Goal: Information Seeking & Learning: Learn about a topic

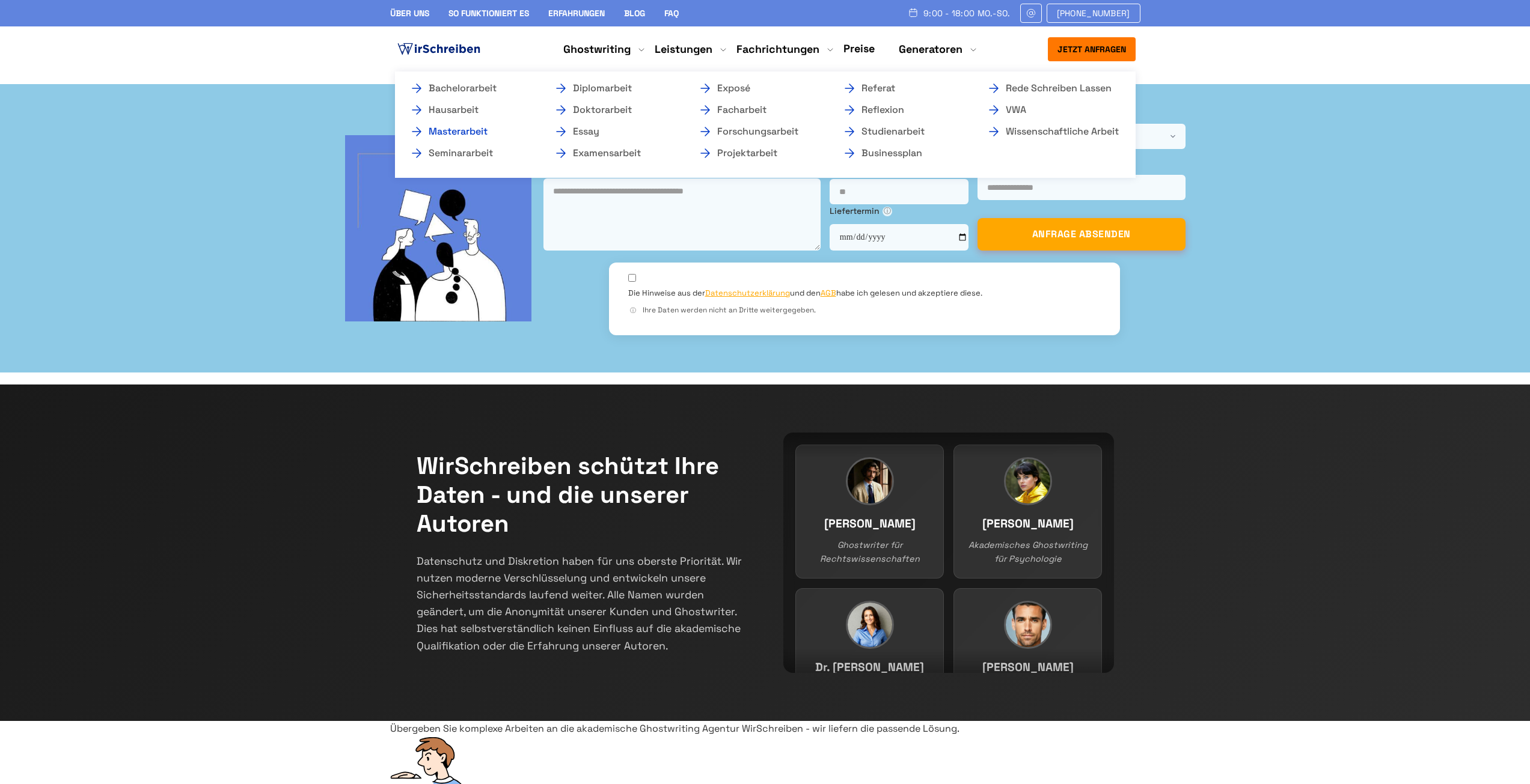
click at [471, 137] on link "Masterarbeit" at bounding box center [470, 132] width 120 height 15
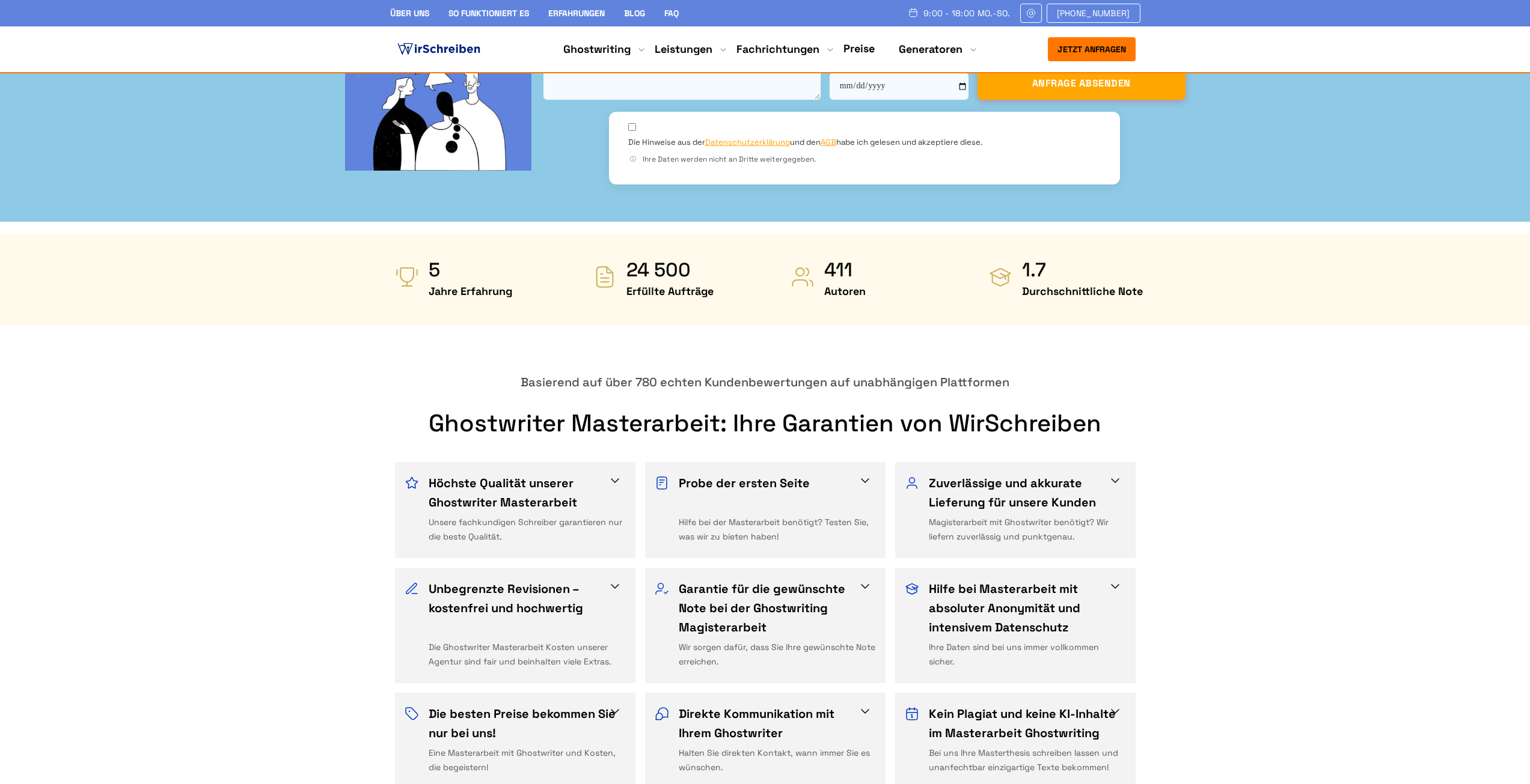
scroll to position [421, 0]
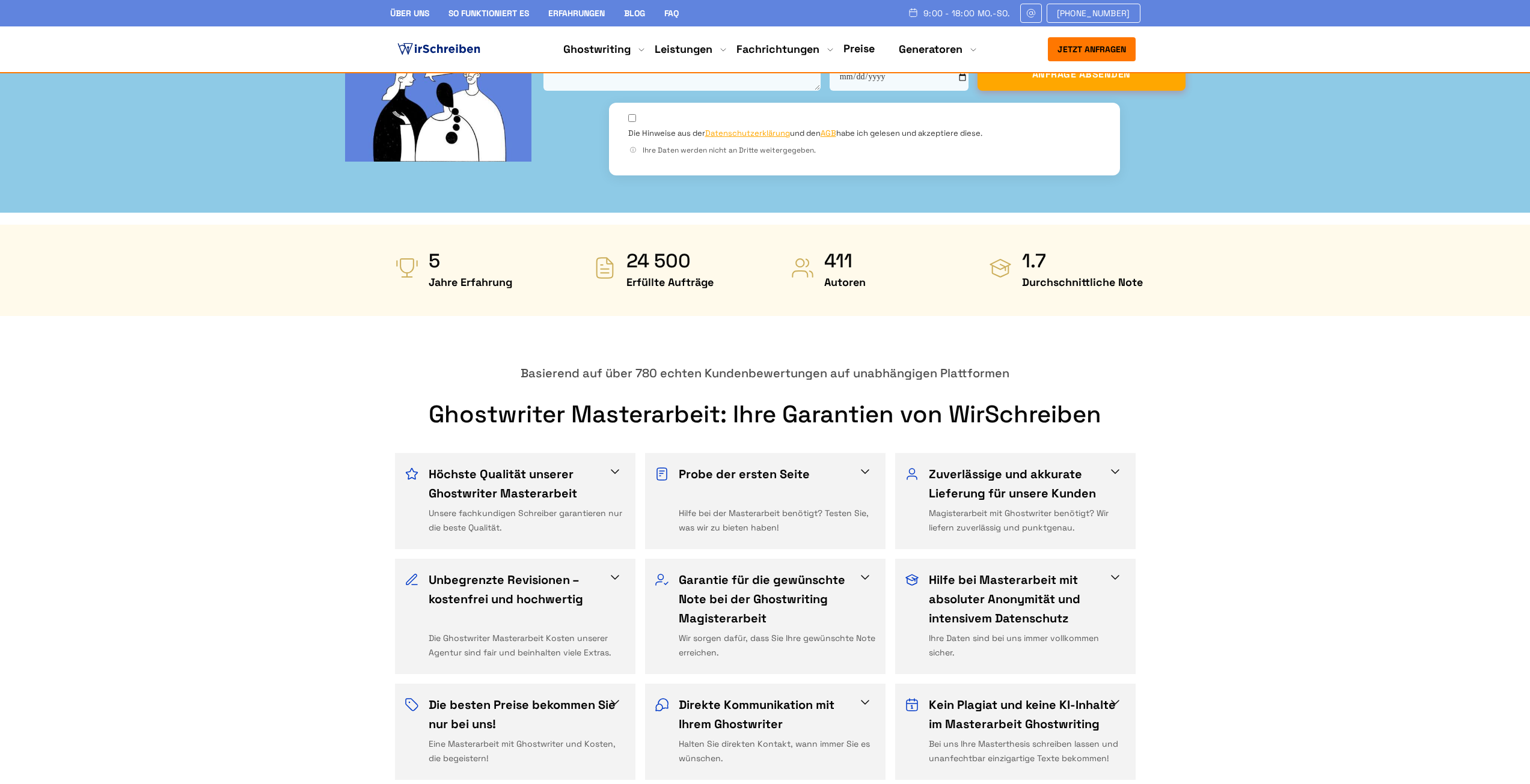
click at [622, 465] on span at bounding box center [615, 472] width 15 height 15
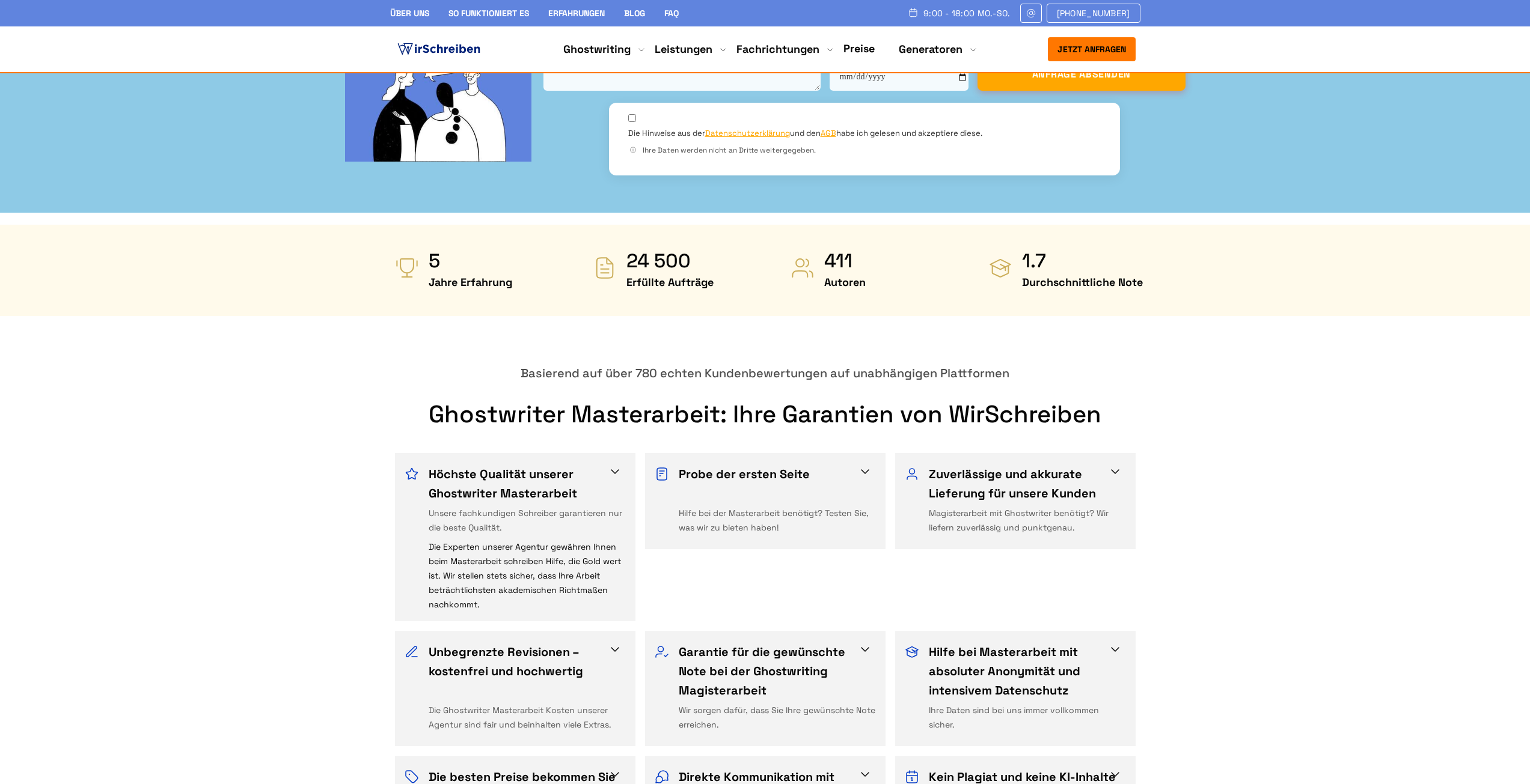
click at [837, 465] on h3 "Probe der ersten Seite" at bounding box center [773, 484] width 189 height 38
click at [1112, 506] on div "Magisterarbeit mit Ghostwriter benötigt? Wir liefern zuverlässig und punktgenau." at bounding box center [1027, 520] width 197 height 29
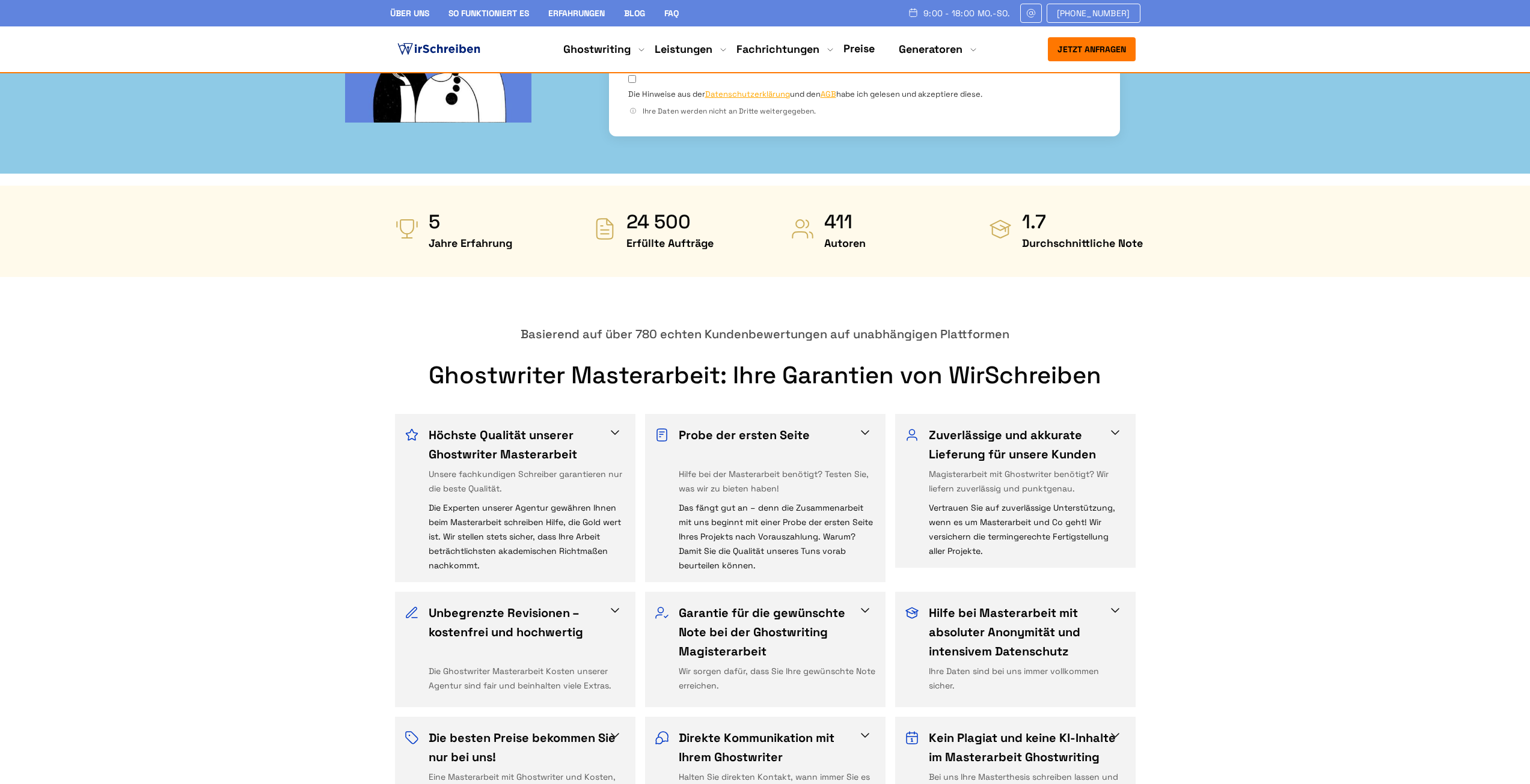
scroll to position [541, 0]
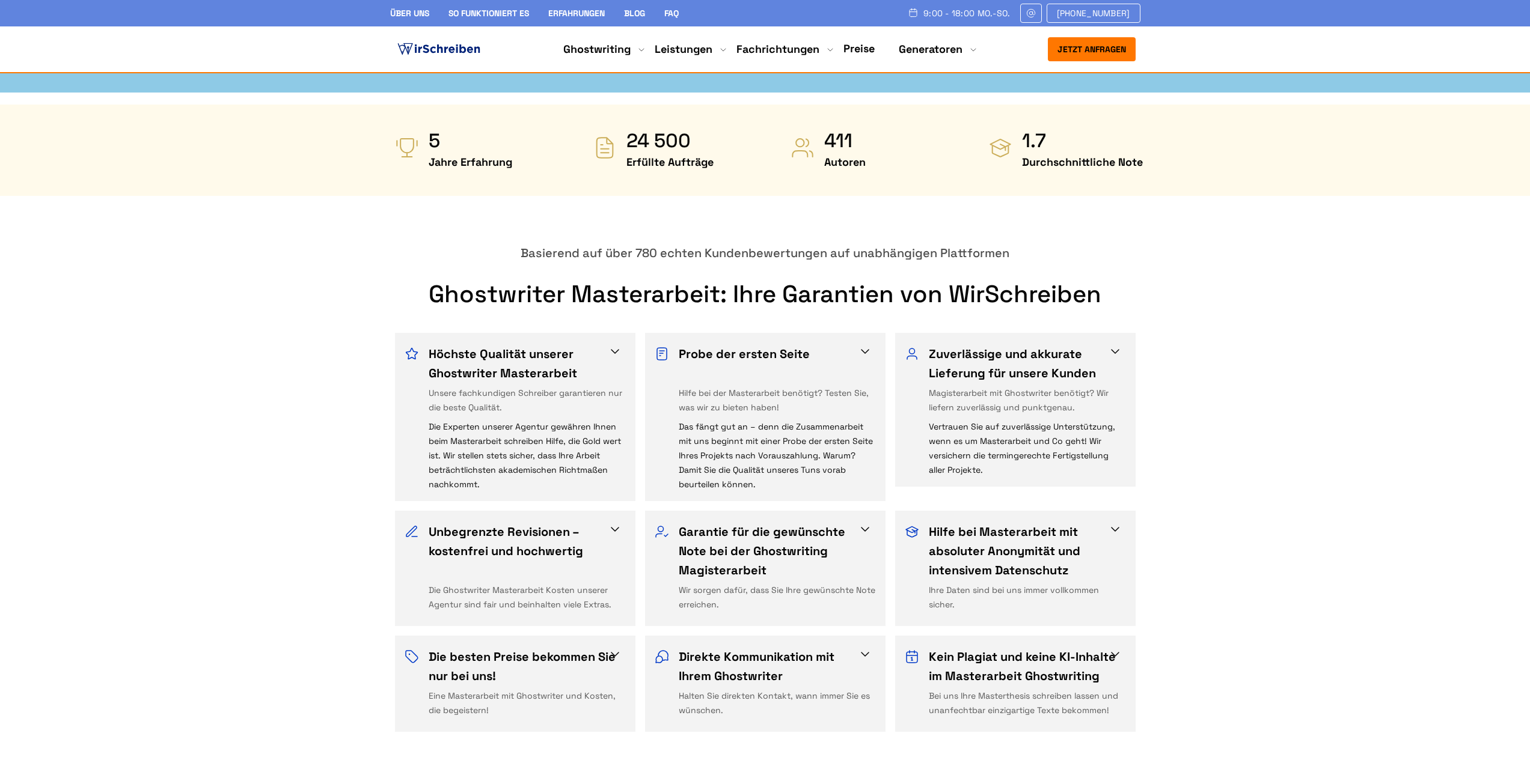
click at [605, 522] on h3 "Unbegrenzte Revisionen – kostenfrei und hochwertig" at bounding box center [523, 551] width 189 height 57
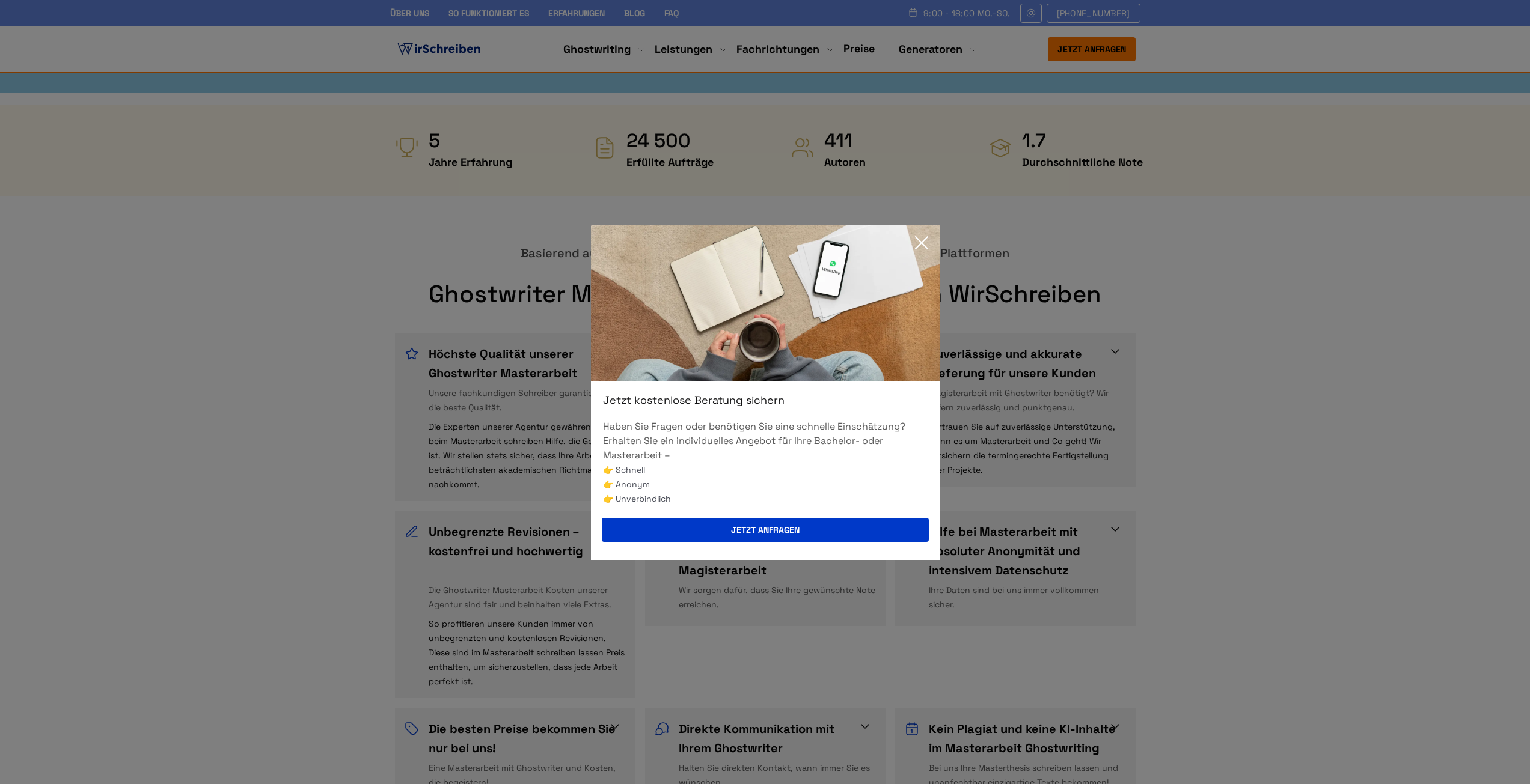
click at [929, 247] on icon at bounding box center [922, 243] width 24 height 24
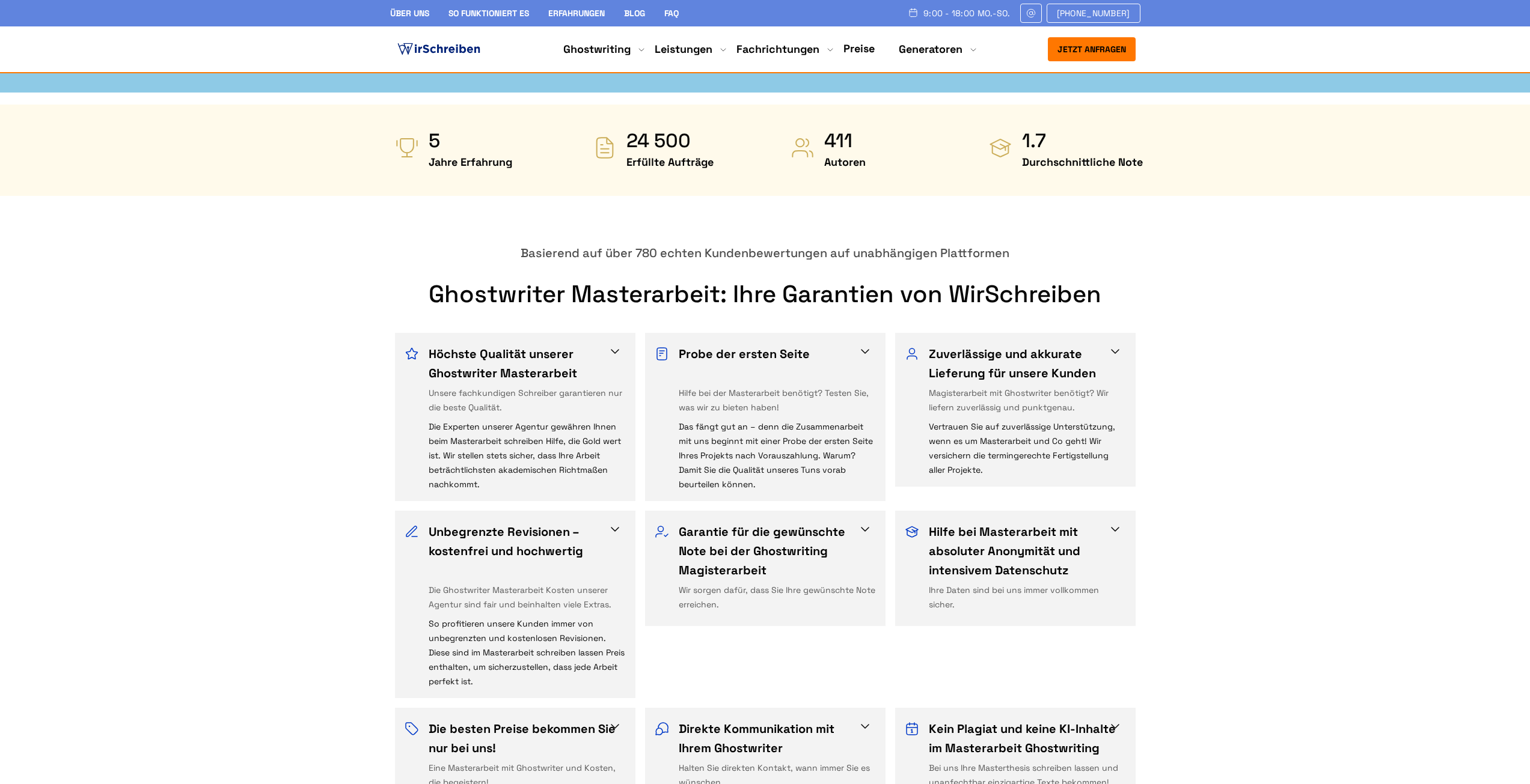
click at [860, 522] on h3 "Garantie für die gewünschte Note bei der Ghostwriting Magisterarbeit" at bounding box center [773, 551] width 189 height 57
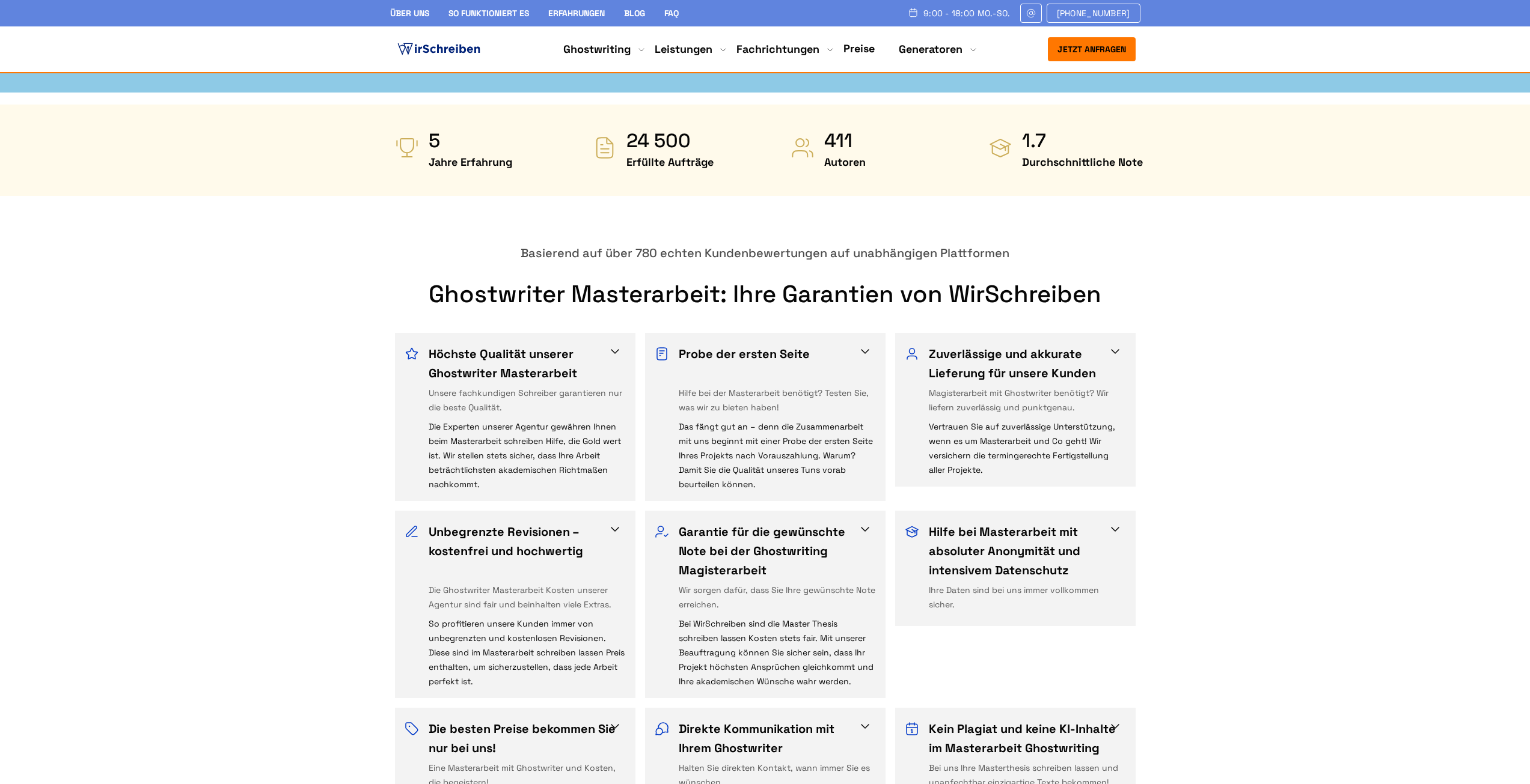
click at [1112, 522] on h3 "Hilfe bei Masterarbeit mit absoluter Anonymität und intensivem Datenschutz" at bounding box center [1023, 551] width 189 height 57
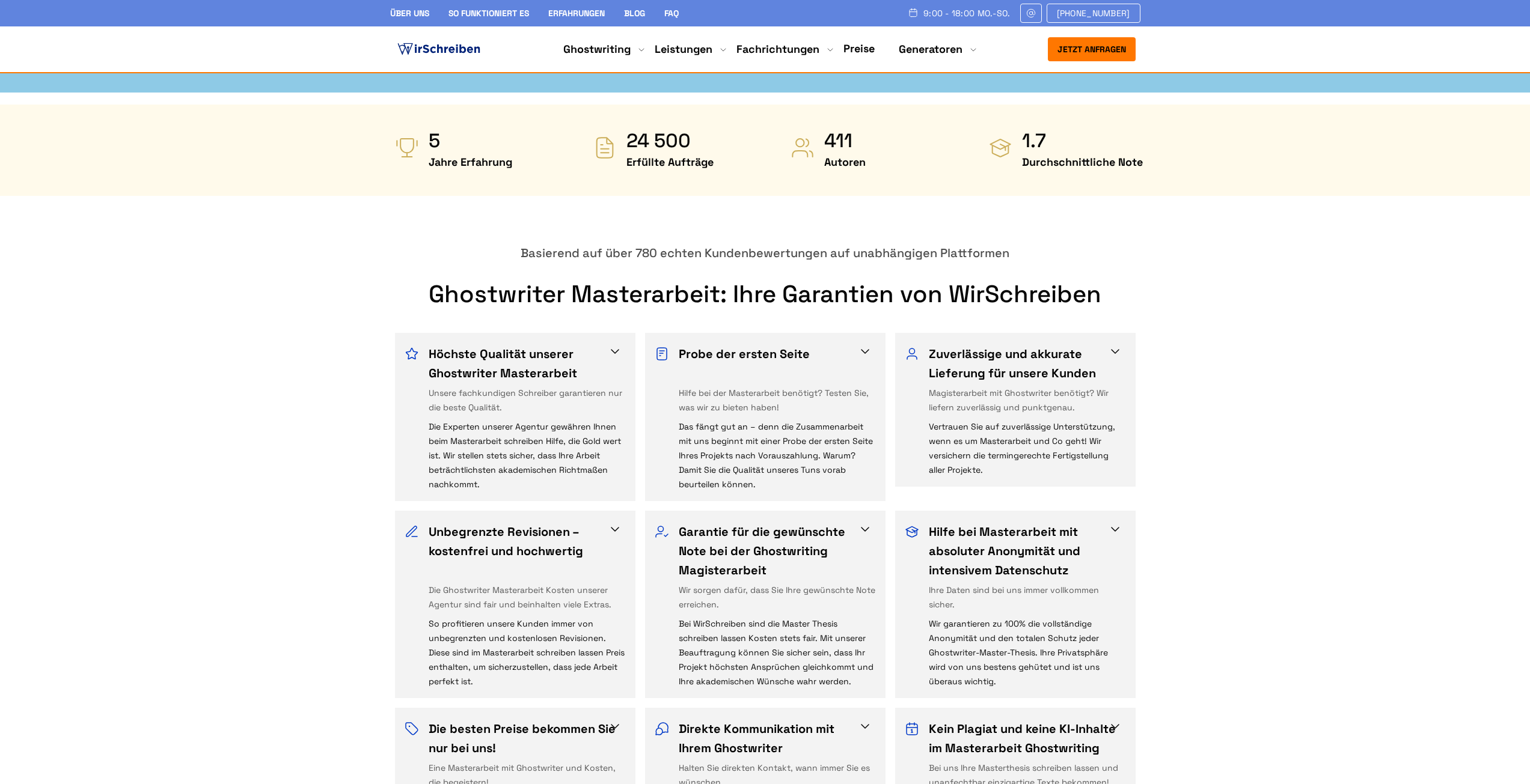
click at [598, 720] on h3 "Die besten Preise bekommen Sie nur bei uns!" at bounding box center [523, 738] width 189 height 38
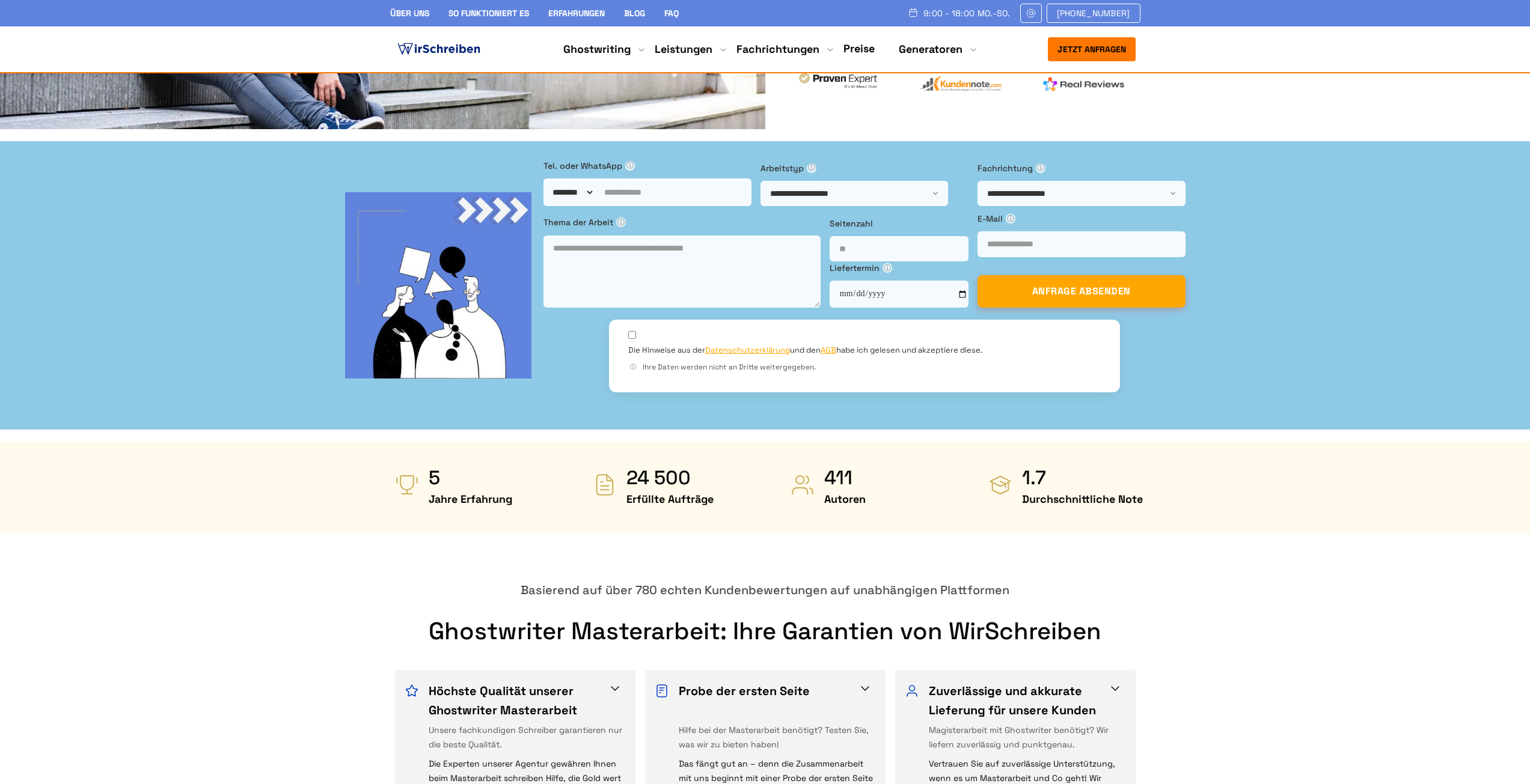
scroll to position [0, 0]
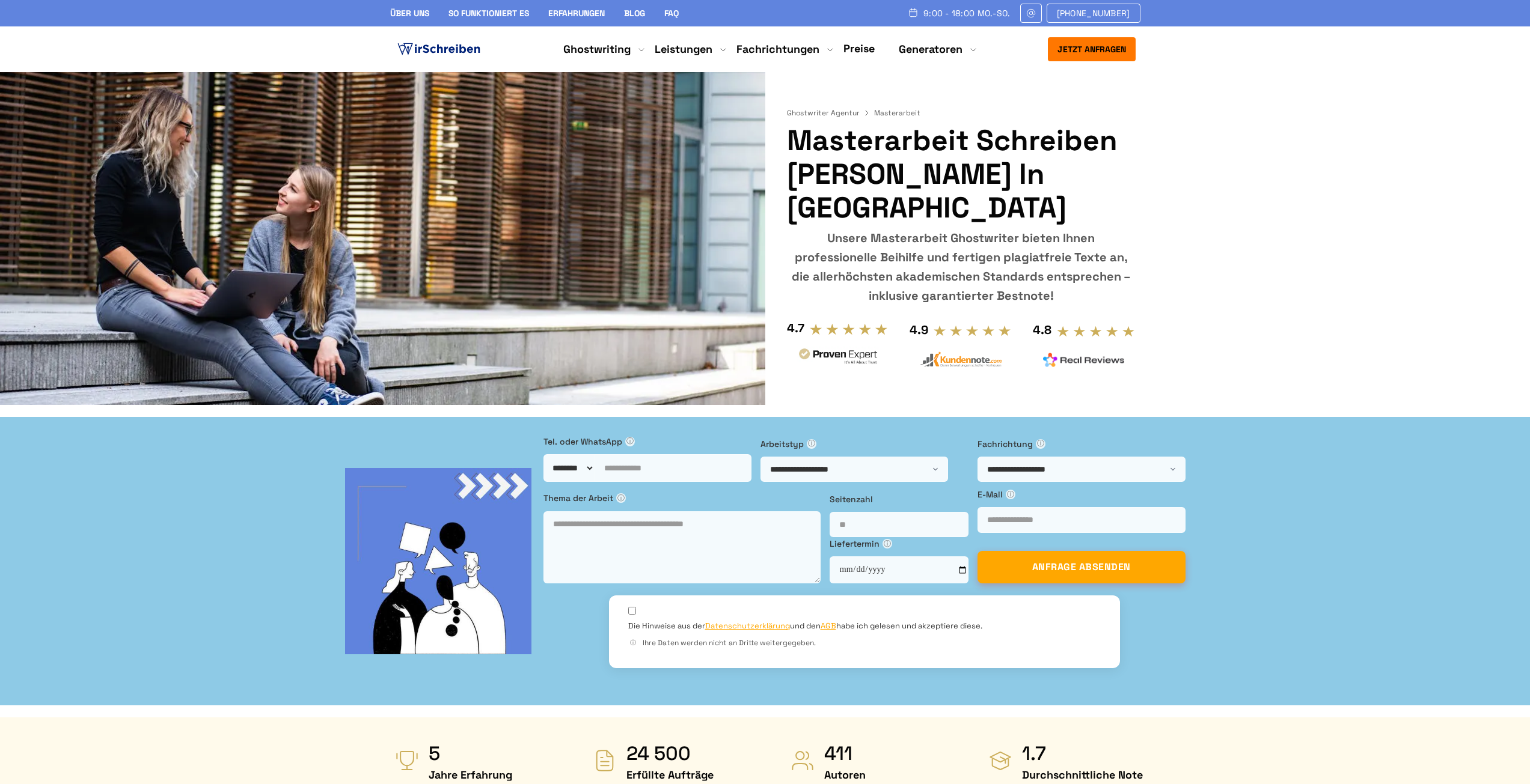
click at [594, 14] on link "Erfahrungen" at bounding box center [576, 13] width 57 height 10
